Goal: Find specific page/section: Find specific page/section

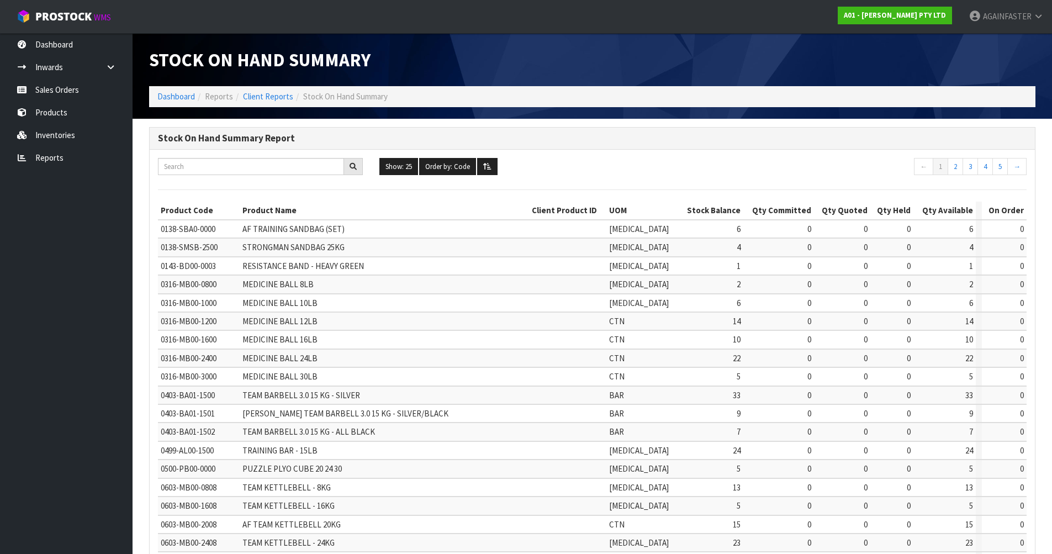
click at [65, 110] on link "Products" at bounding box center [66, 112] width 133 height 23
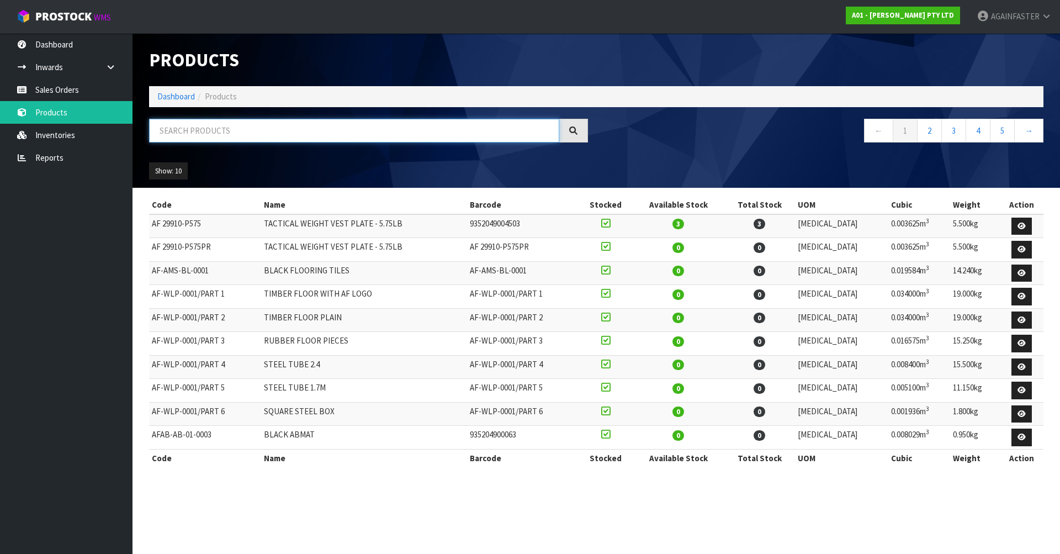
click at [216, 129] on input "text" at bounding box center [354, 131] width 410 height 24
paste input "Evolution Barbell 20 KG"
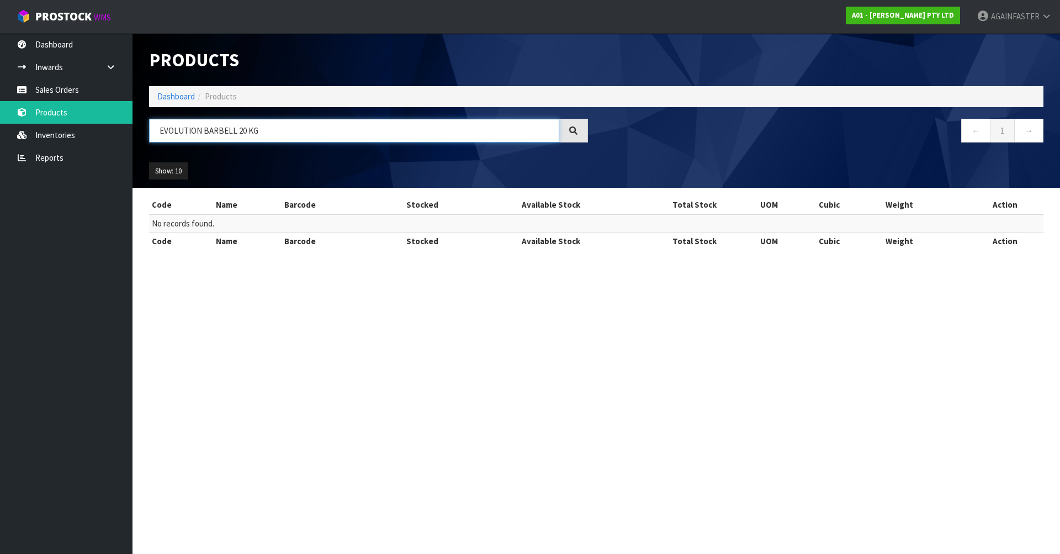
drag, startPoint x: 291, startPoint y: 135, endPoint x: 141, endPoint y: 125, distance: 150.0
click at [141, 125] on div "EVOLUTION BARBELL 20 KG" at bounding box center [369, 135] width 456 height 32
paste input "0404-BA00-2000"
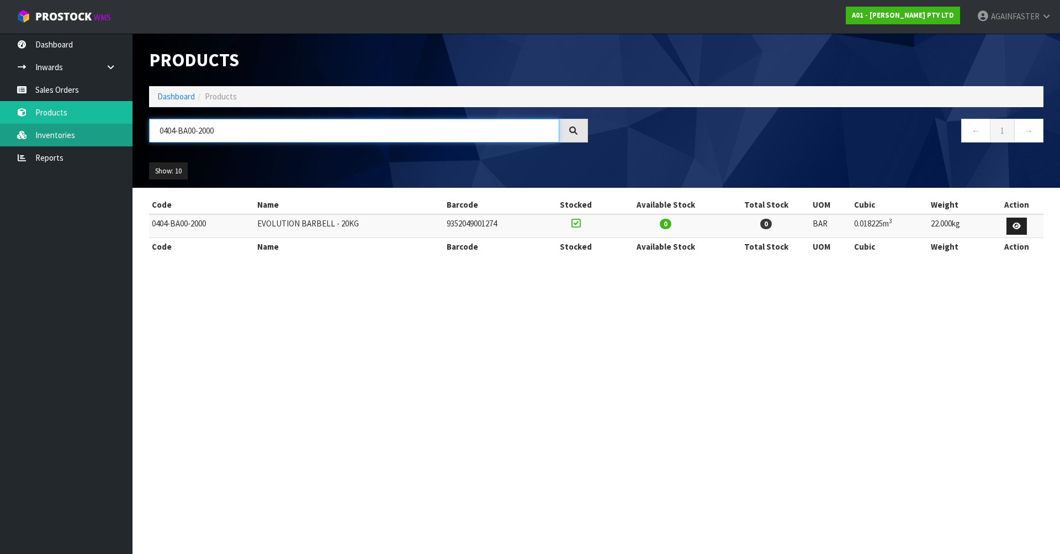
drag, startPoint x: 246, startPoint y: 134, endPoint x: 119, endPoint y: 128, distance: 127.2
click at [119, 128] on body "Toggle navigation ProStock WMS A01 - [PERSON_NAME] PTY LTD AGAINFASTER Logout D…" at bounding box center [530, 277] width 1060 height 554
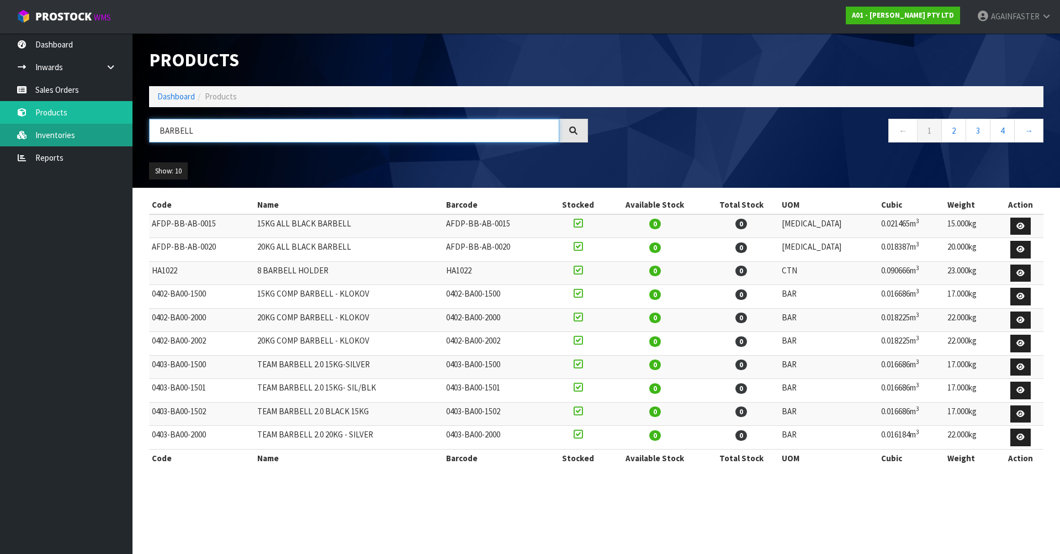
type input "BARBELL"
click at [92, 133] on link "Inventories" at bounding box center [66, 135] width 133 height 23
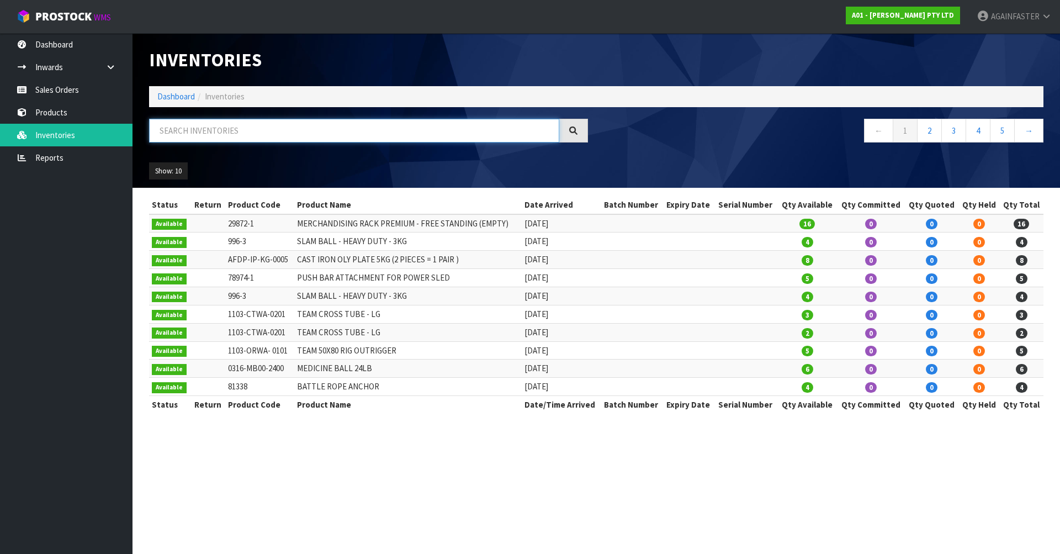
click at [218, 132] on input "text" at bounding box center [354, 131] width 410 height 24
paste input "0404-BA00-2000"
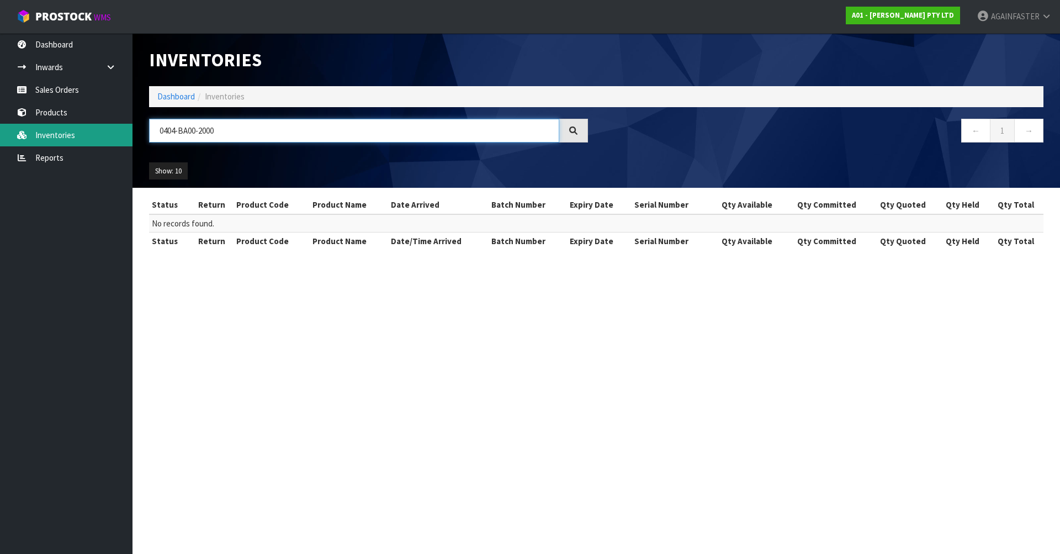
drag, startPoint x: 220, startPoint y: 132, endPoint x: 85, endPoint y: 132, distance: 134.8
click at [85, 132] on body "Toggle navigation ProStock WMS A01 - [PERSON_NAME] PTY LTD AGAINFASTER Logout D…" at bounding box center [530, 277] width 1060 height 554
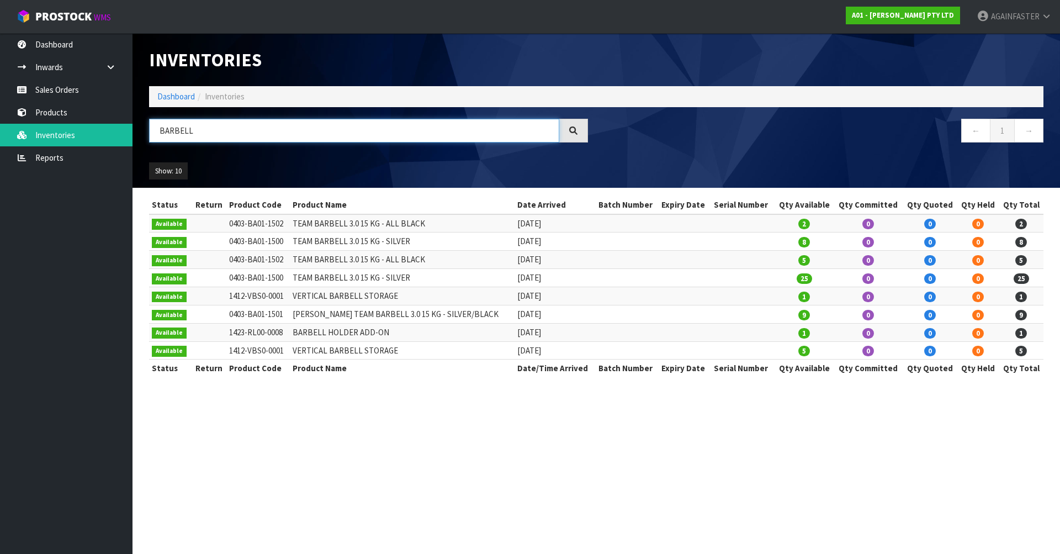
type input "BARBELL"
click at [928, 451] on section "Inventories Dashboard Inventories BARBELL ← 1 → Show: 10 5 10 25 50 All Show St…" at bounding box center [530, 277] width 1060 height 554
drag, startPoint x: 214, startPoint y: 129, endPoint x: 57, endPoint y: 126, distance: 156.9
click at [57, 126] on body "Toggle navigation ProStock WMS A01 - [PERSON_NAME] PTY LTD AGAINFASTER Logout D…" at bounding box center [530, 277] width 1060 height 554
click at [72, 78] on link "Sales Orders" at bounding box center [66, 89] width 133 height 23
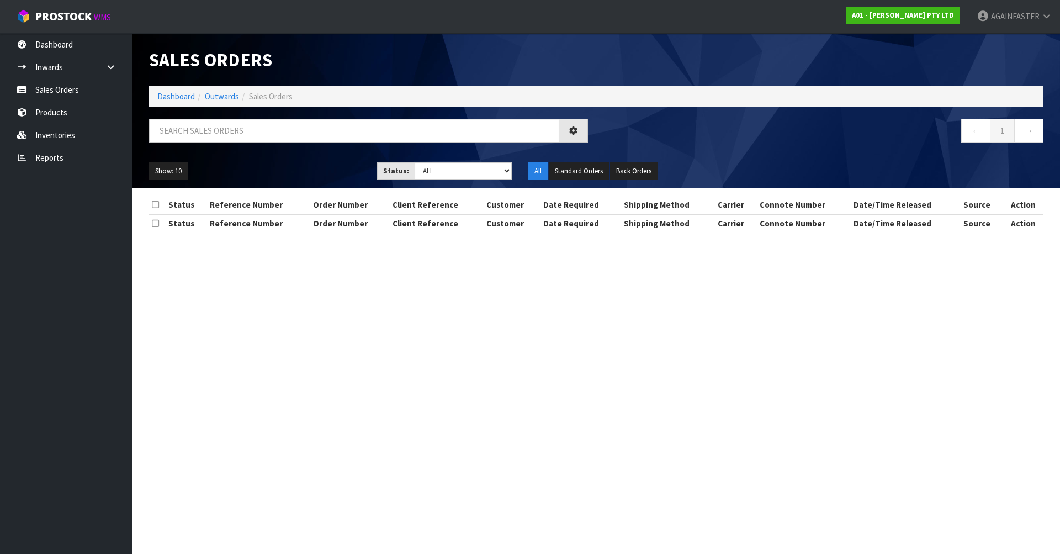
click at [72, 105] on div "Sales Orders Dashboard Outwards Sales Orders ← 1 → Show: 10 5 10 25 50 Status: …" at bounding box center [530, 126] width 1060 height 252
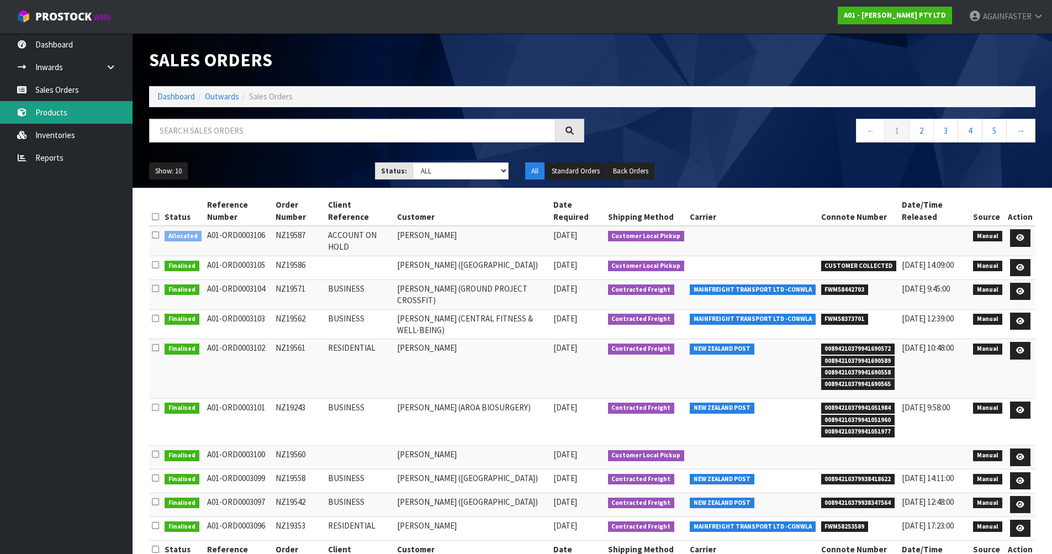
click at [72, 116] on link "Products" at bounding box center [66, 112] width 133 height 23
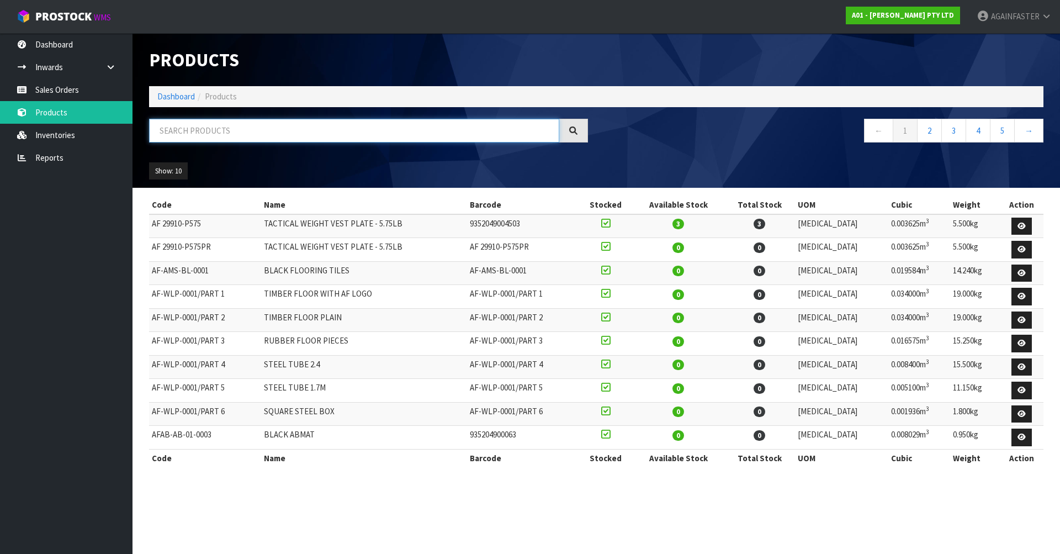
click at [218, 139] on input "text" at bounding box center [354, 131] width 410 height 24
paste input "1009-HT03-15PR"
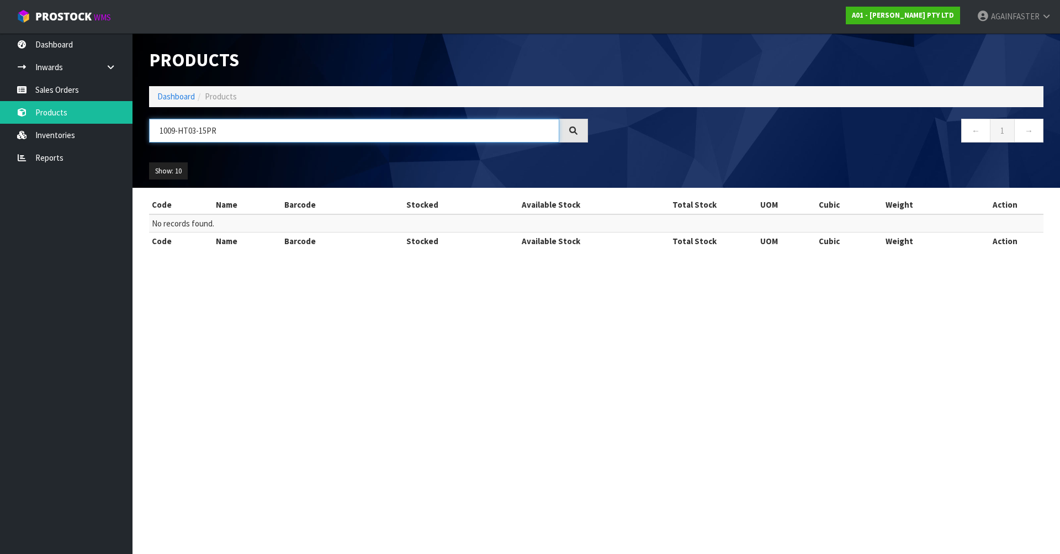
drag, startPoint x: 210, startPoint y: 132, endPoint x: 314, endPoint y: 138, distance: 104.5
click at [321, 138] on input "1009-HT03-15PR" at bounding box center [354, 131] width 410 height 24
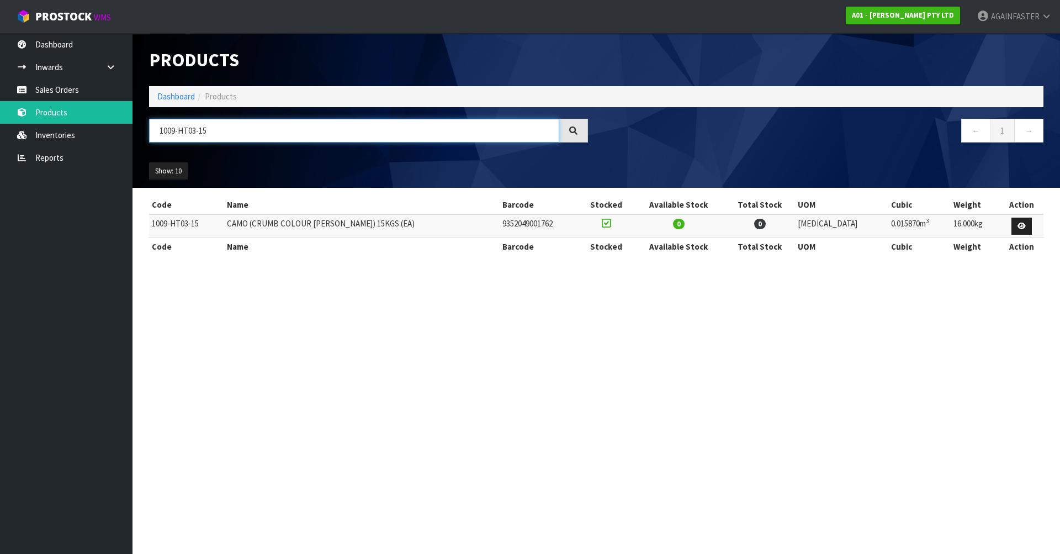
drag, startPoint x: 274, startPoint y: 124, endPoint x: 151, endPoint y: 127, distance: 123.2
click at [151, 127] on input "1009-HT03-15" at bounding box center [354, 131] width 410 height 24
paste input "20PR"
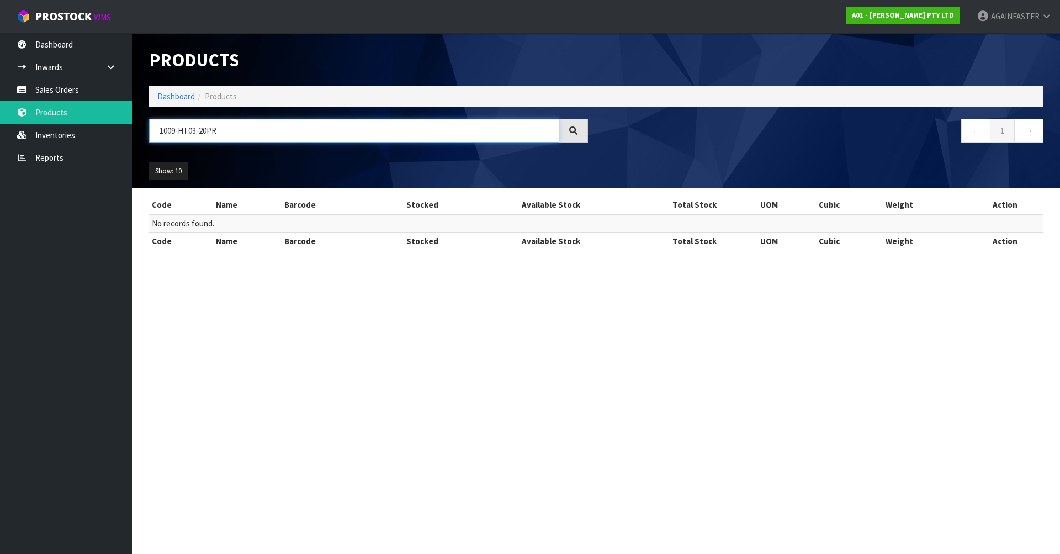
drag, startPoint x: 209, startPoint y: 136, endPoint x: 237, endPoint y: 136, distance: 27.6
click at [237, 136] on input "1009-HT03-20PR" at bounding box center [354, 131] width 410 height 24
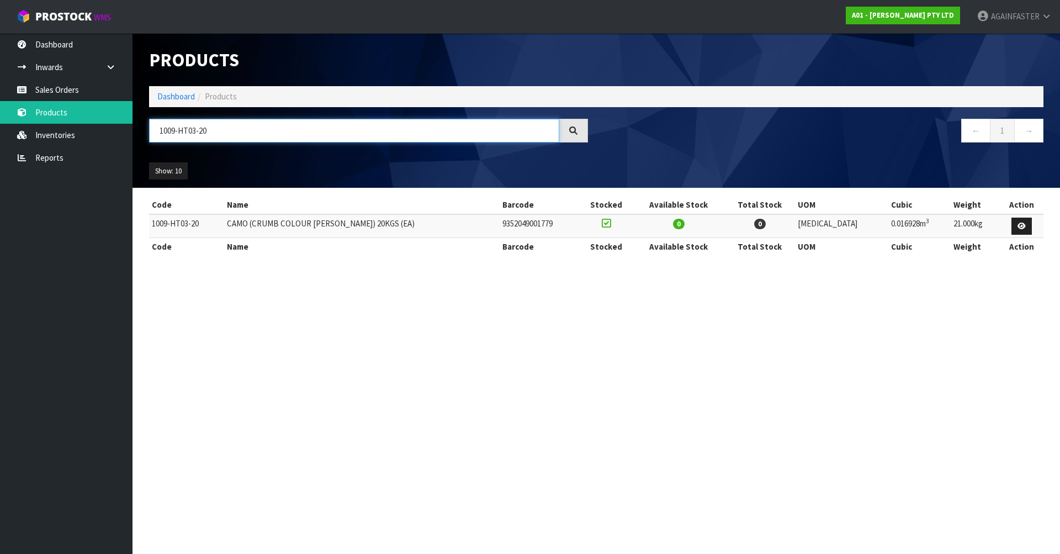
type input "1009-HT03-20"
drag, startPoint x: 942, startPoint y: 386, endPoint x: 920, endPoint y: 281, distance: 107.9
click at [942, 386] on section "Products Import Products Drop file here to import csv template Dashboard Produc…" at bounding box center [530, 277] width 1060 height 554
